Goal: Find specific page/section: Find specific page/section

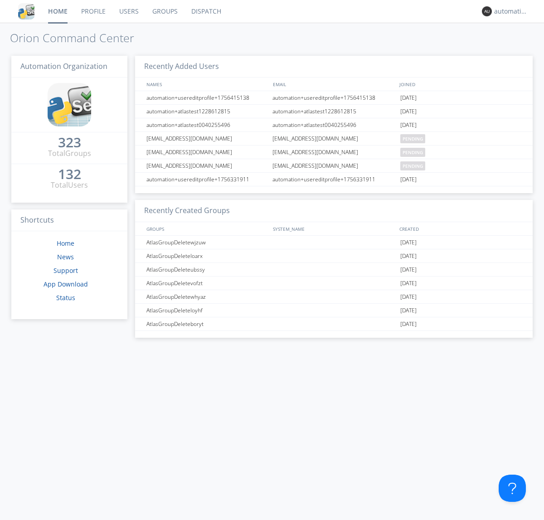
click at [205, 11] on link "Dispatch" at bounding box center [207, 11] width 44 height 23
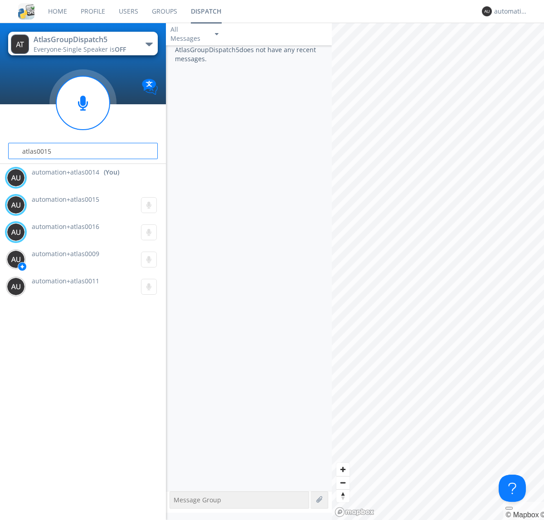
type input "atlas0015"
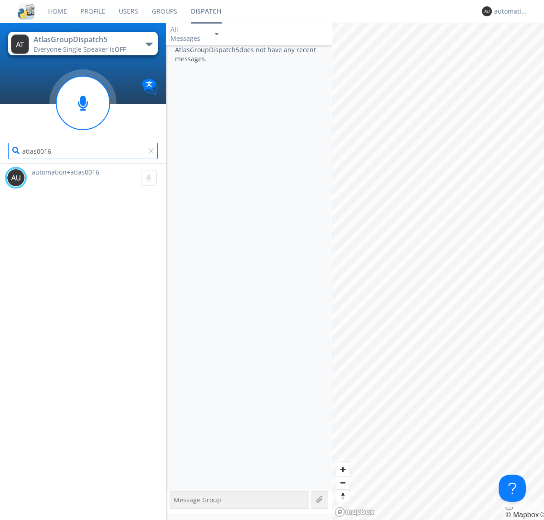
type input "atlas0016"
click at [509, 11] on div "automation+atlas0014" at bounding box center [511, 11] width 34 height 9
